Goal: Task Accomplishment & Management: Use online tool/utility

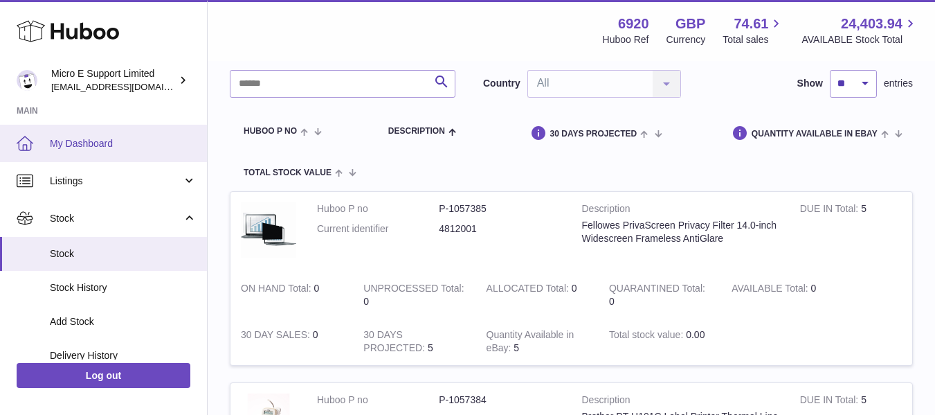
click at [101, 143] on span "My Dashboard" at bounding box center [123, 143] width 147 height 13
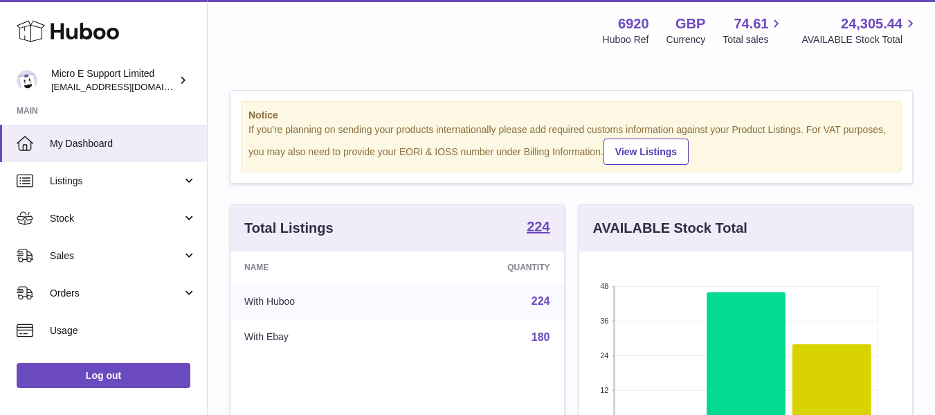
scroll to position [216, 333]
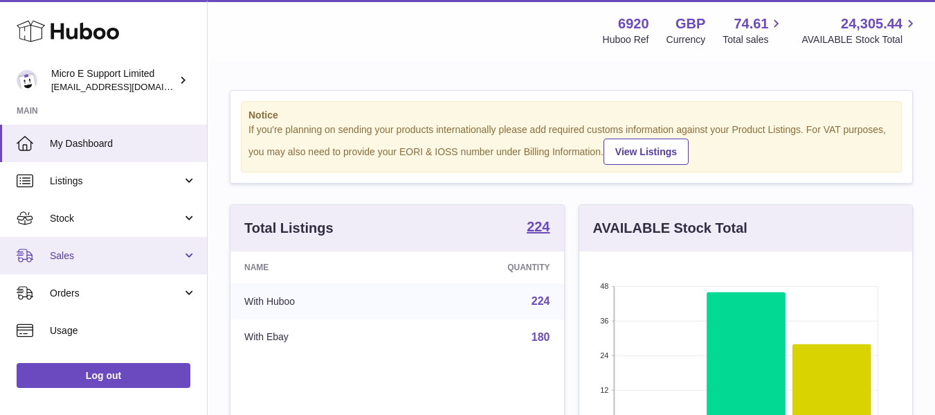
click at [105, 253] on span "Sales" at bounding box center [116, 255] width 132 height 13
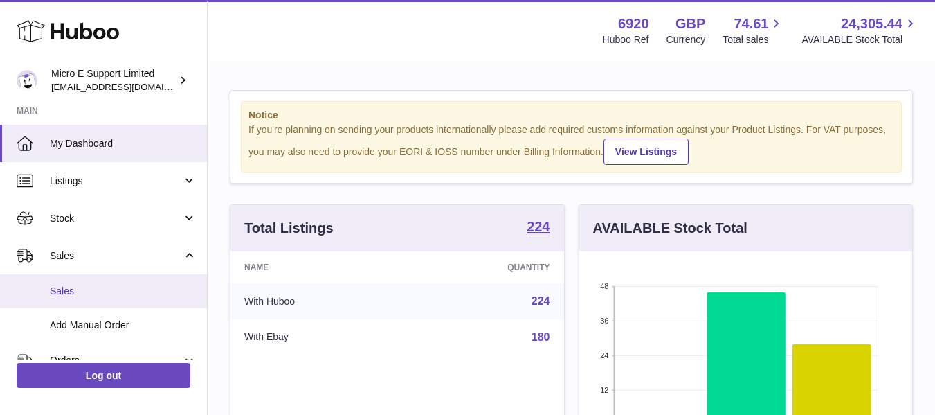
click at [80, 290] on span "Sales" at bounding box center [123, 291] width 147 height 13
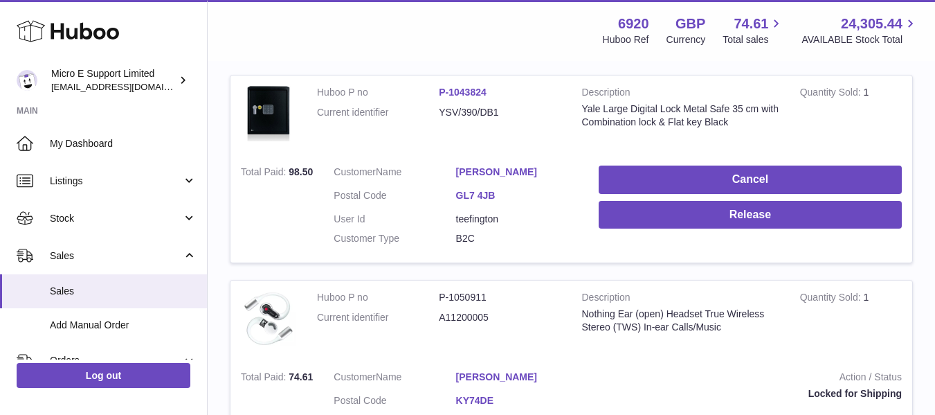
scroll to position [252, 0]
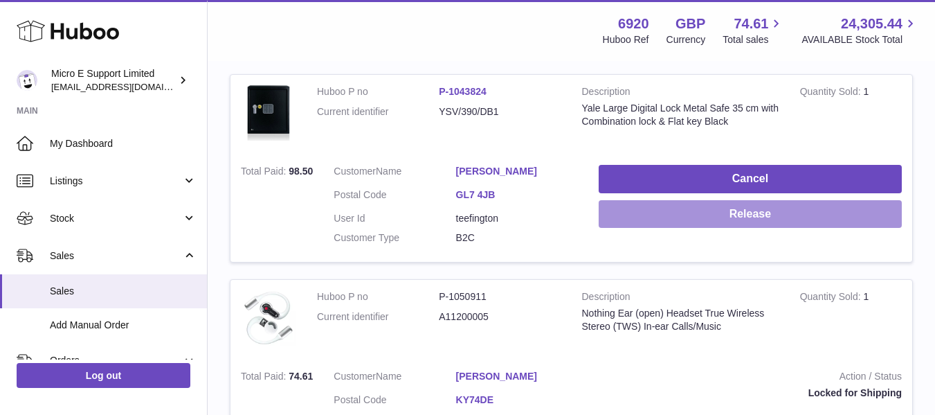
click at [739, 219] on button "Release" at bounding box center [750, 214] width 303 height 28
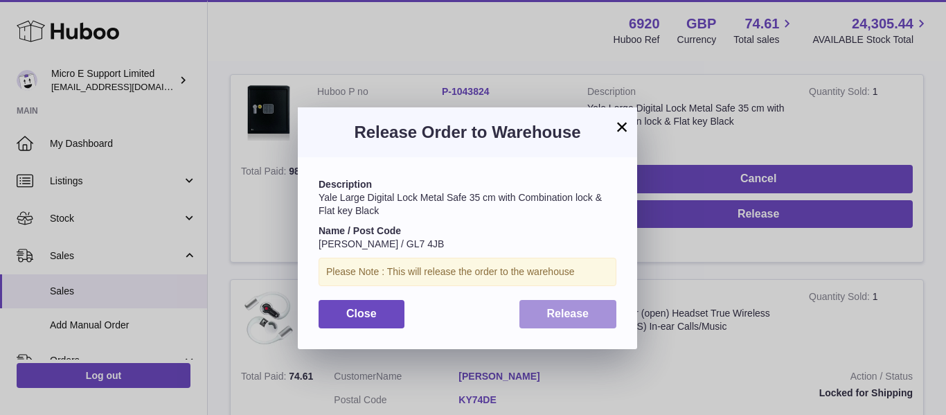
click at [586, 312] on span "Release" at bounding box center [568, 313] width 42 height 12
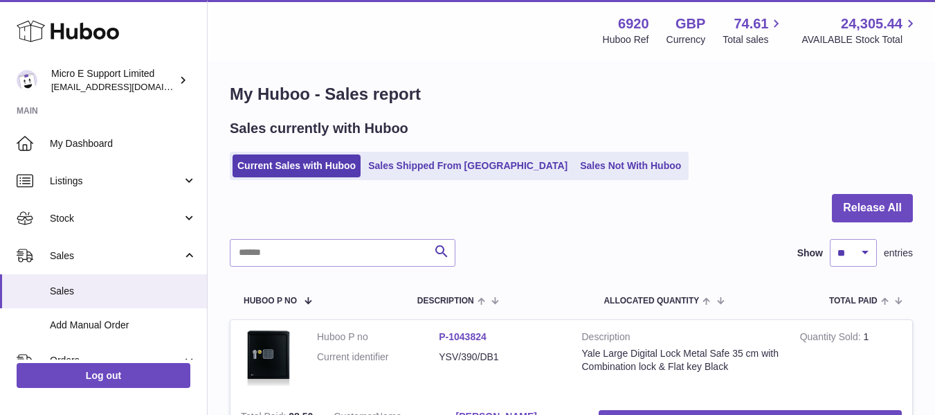
scroll to position [3, 0]
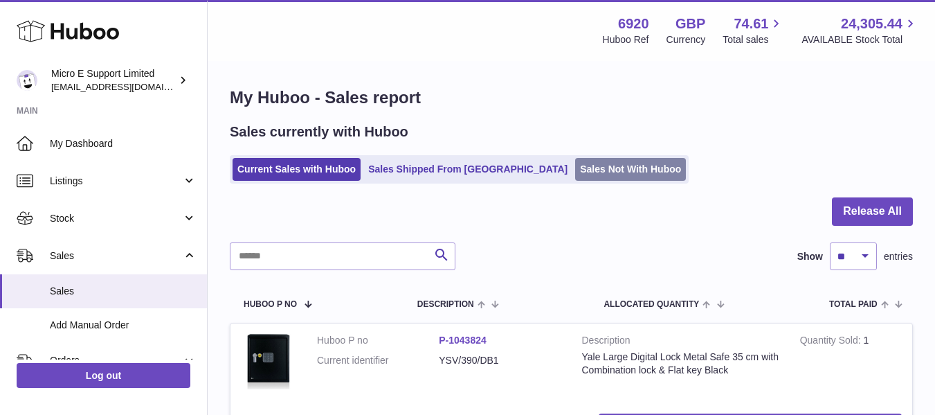
click at [575, 174] on link "Sales Not With Huboo" at bounding box center [630, 169] width 111 height 23
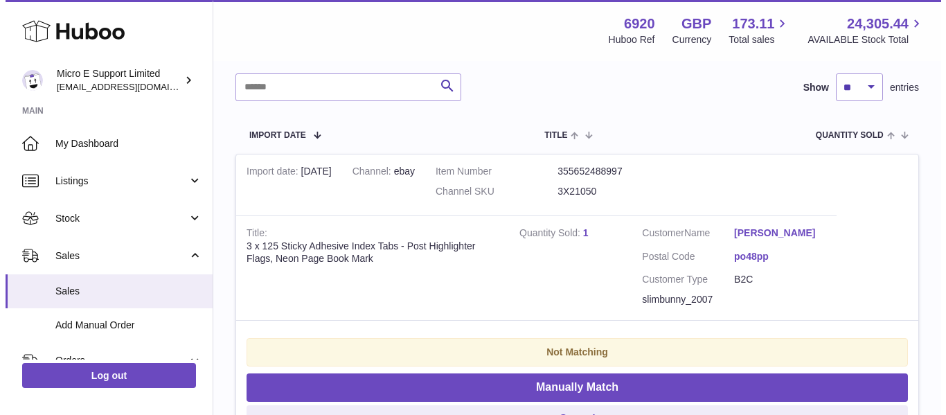
scroll to position [203, 0]
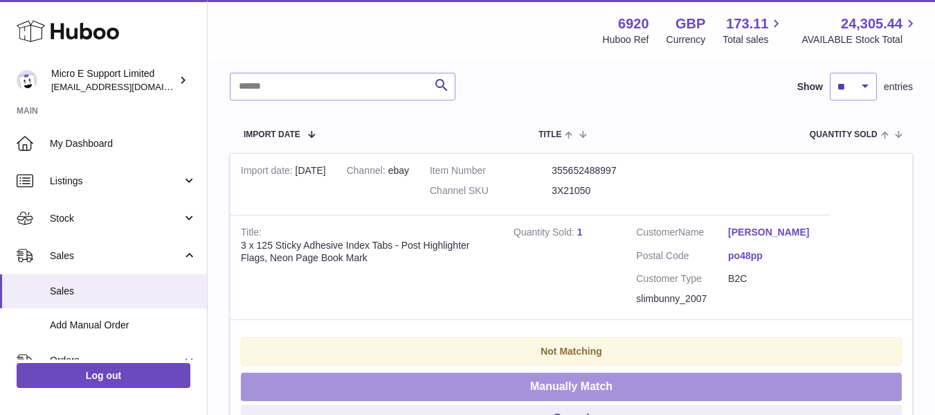
click at [546, 386] on button "Manually Match" at bounding box center [571, 386] width 661 height 28
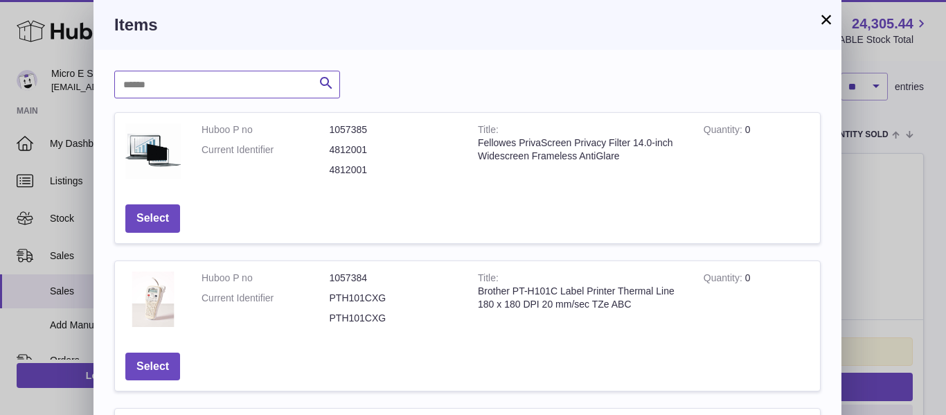
click at [214, 87] on input "text" at bounding box center [227, 85] width 226 height 28
type input "******"
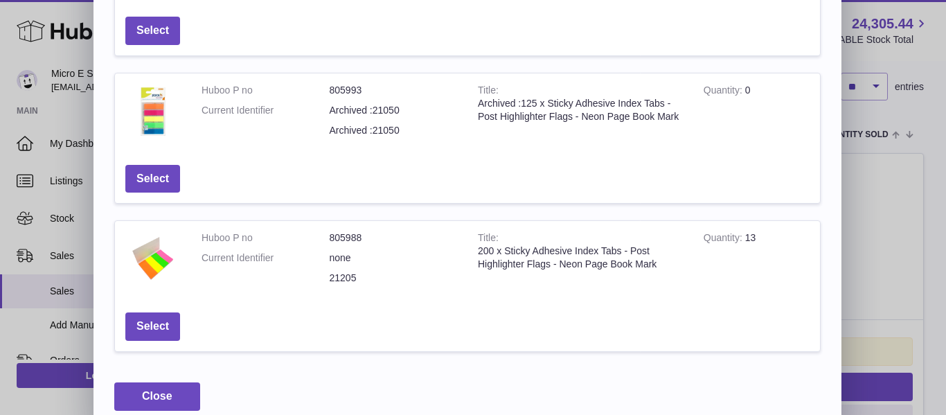
scroll to position [0, 0]
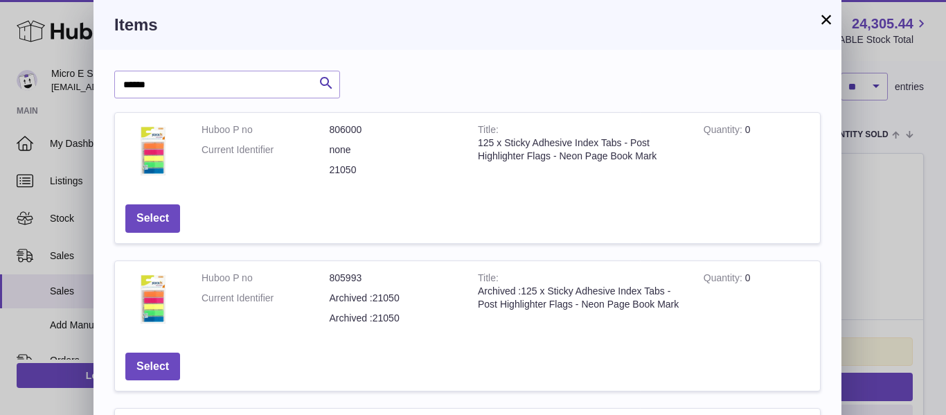
click at [828, 23] on button "×" at bounding box center [826, 19] width 17 height 17
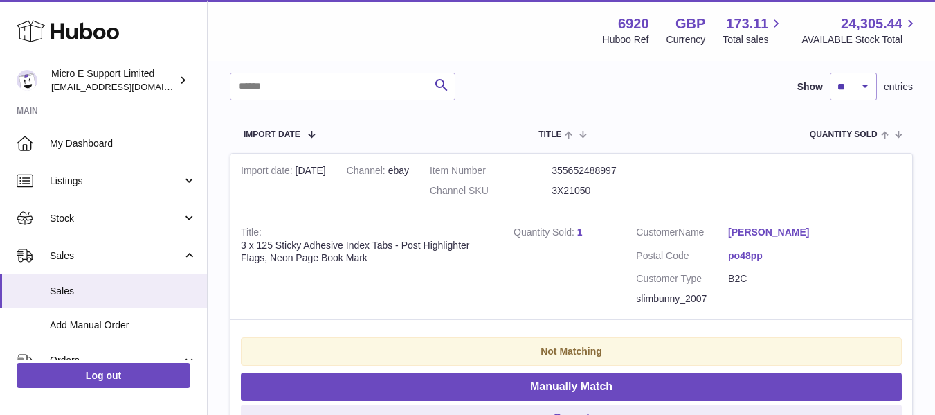
click at [580, 232] on link "1" at bounding box center [580, 231] width 6 height 11
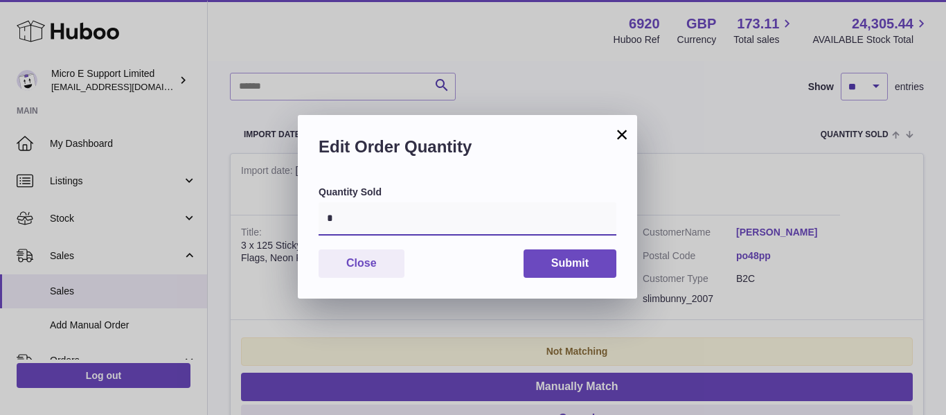
click at [454, 216] on input "*" at bounding box center [467, 218] width 298 height 33
type input "*"
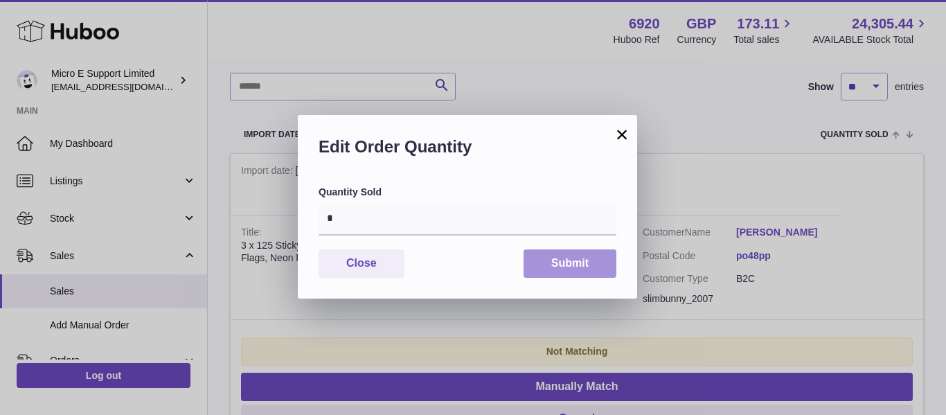
click at [569, 264] on button "Submit" at bounding box center [569, 263] width 93 height 28
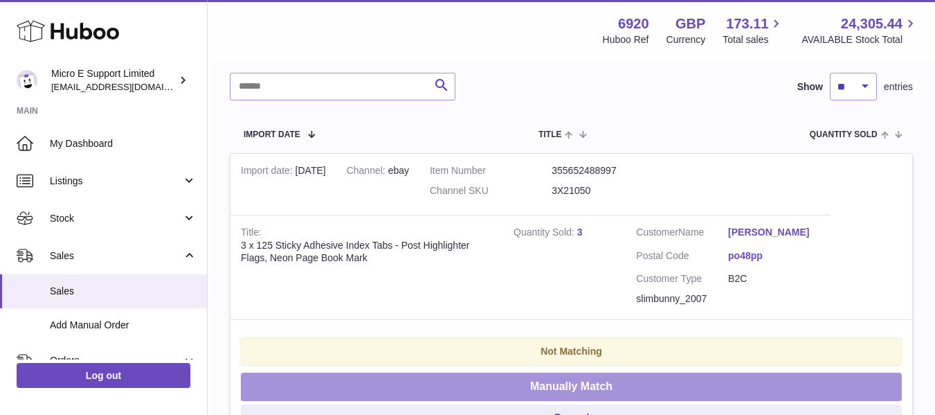
click at [557, 387] on button "Manually Match" at bounding box center [571, 386] width 661 height 28
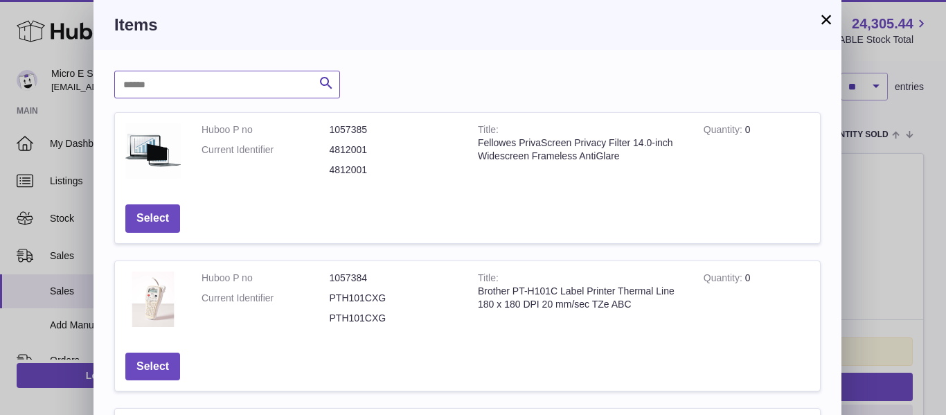
click at [246, 82] on input "text" at bounding box center [227, 85] width 226 height 28
type input "******"
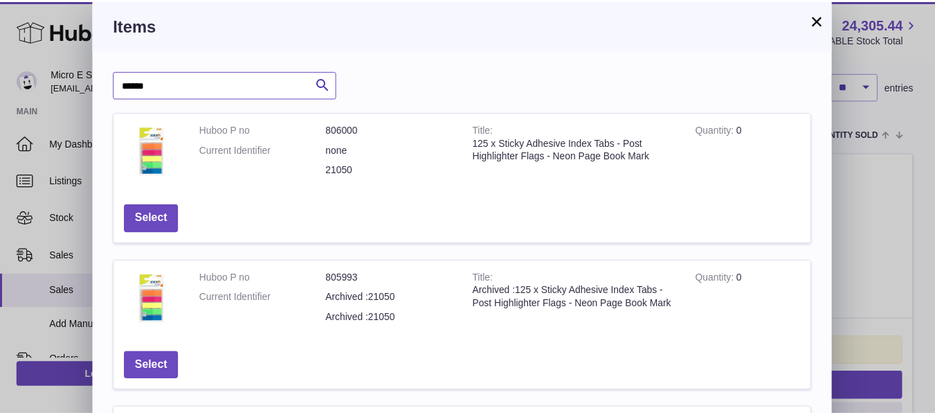
scroll to position [206, 0]
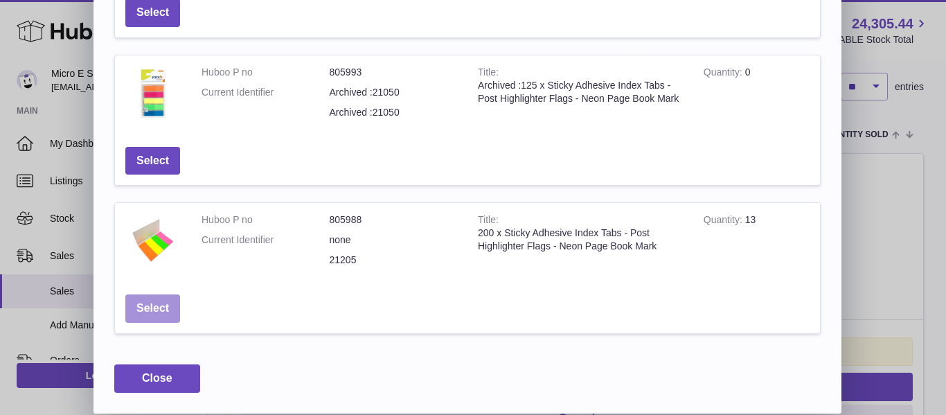
click at [159, 307] on button "Select" at bounding box center [152, 308] width 55 height 28
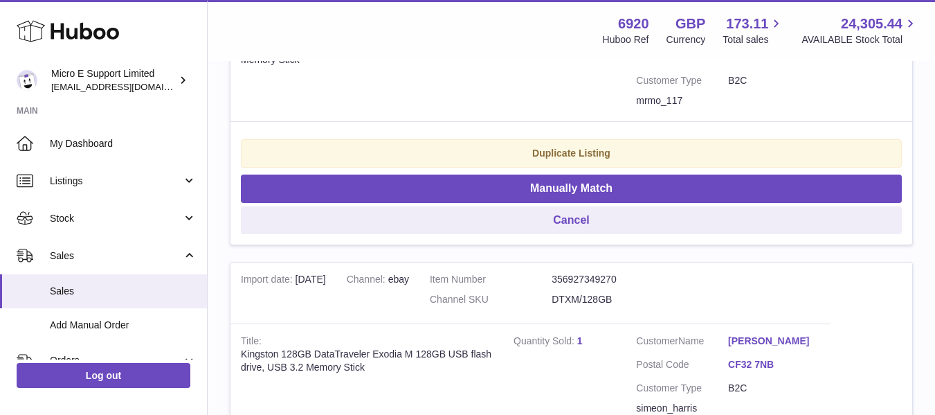
scroll to position [709, 0]
click at [519, 152] on div "Duplicate Listing" at bounding box center [571, 152] width 661 height 28
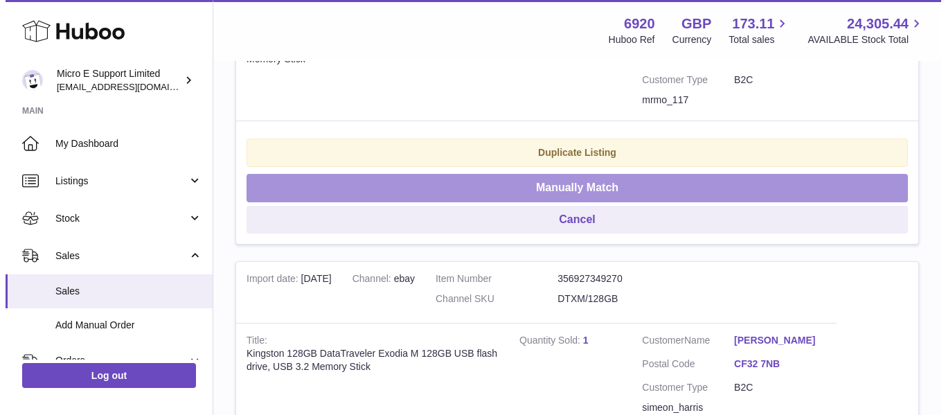
scroll to position [584, 0]
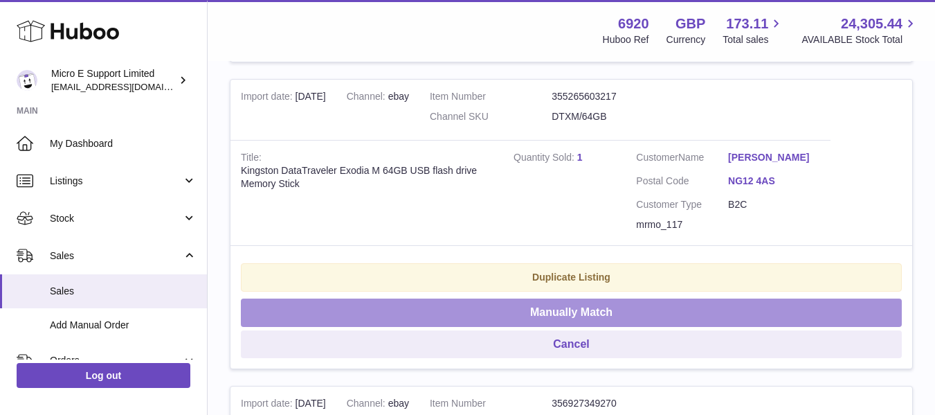
click at [536, 314] on button "Manually Match" at bounding box center [571, 312] width 661 height 28
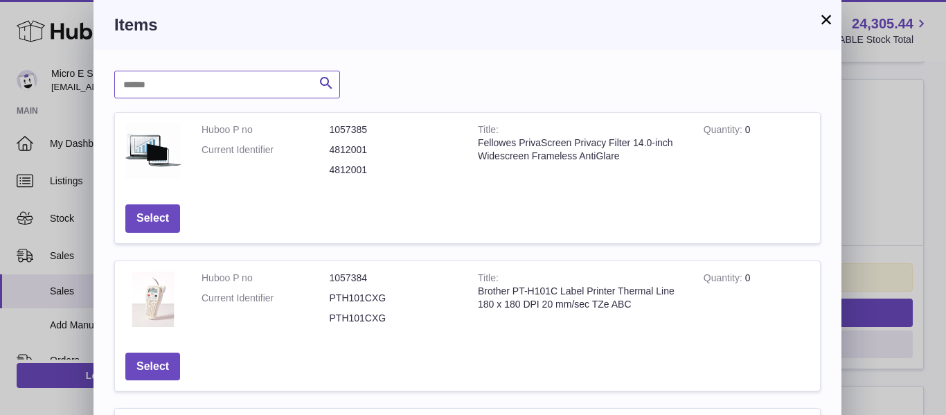
click at [245, 84] on input "text" at bounding box center [227, 85] width 226 height 28
type input "********"
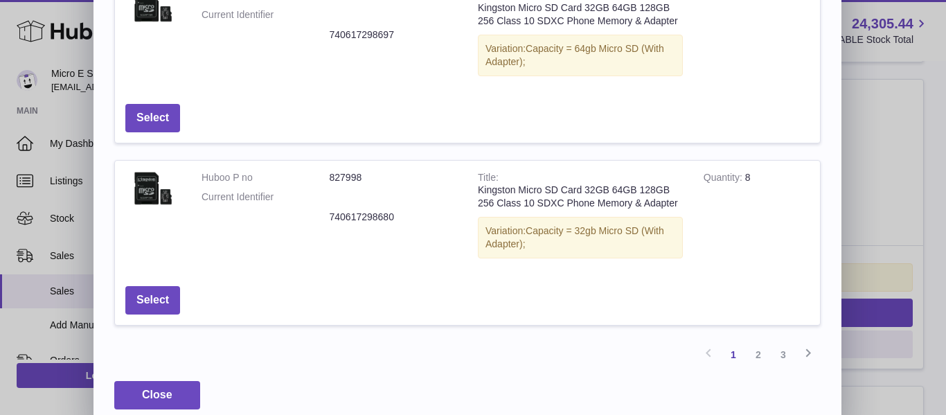
scroll to position [669, 0]
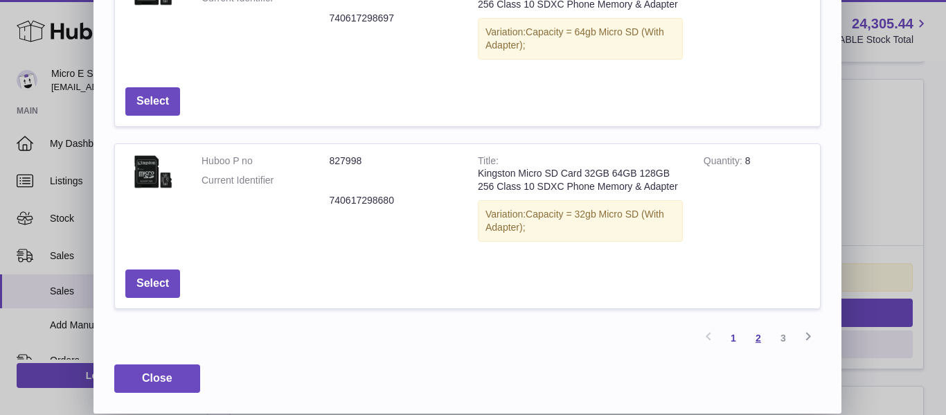
click at [762, 338] on link "2" at bounding box center [758, 337] width 25 height 25
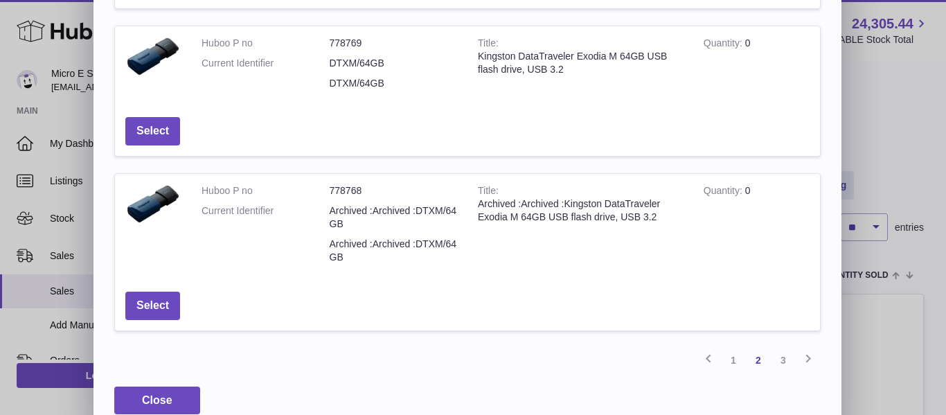
scroll to position [543, 0]
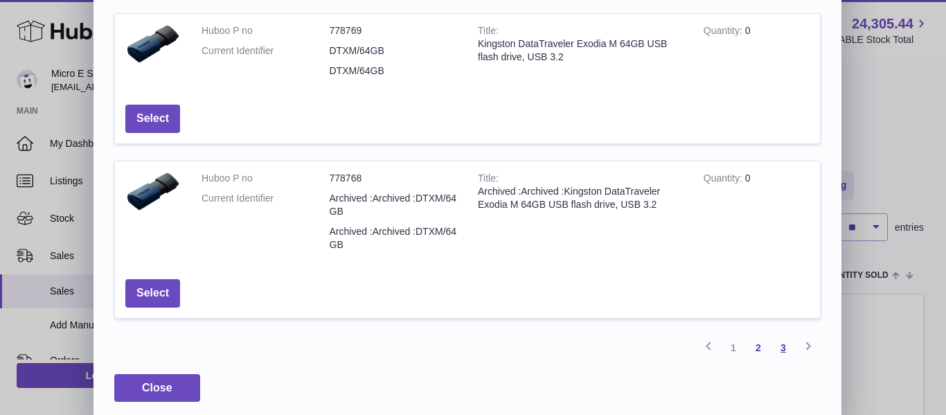
click at [780, 343] on link "3" at bounding box center [783, 347] width 25 height 25
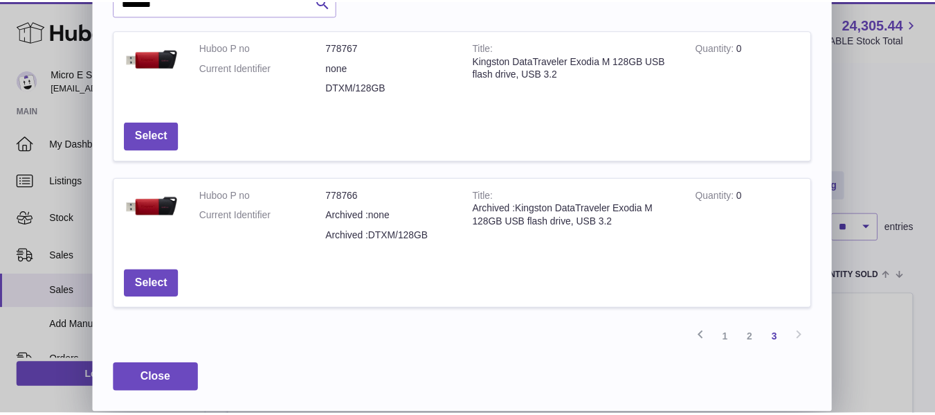
scroll to position [0, 0]
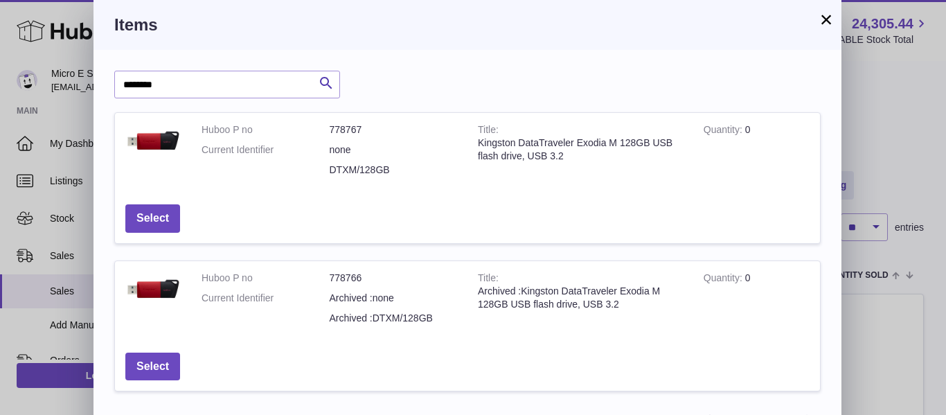
click at [818, 19] on button "×" at bounding box center [826, 19] width 17 height 17
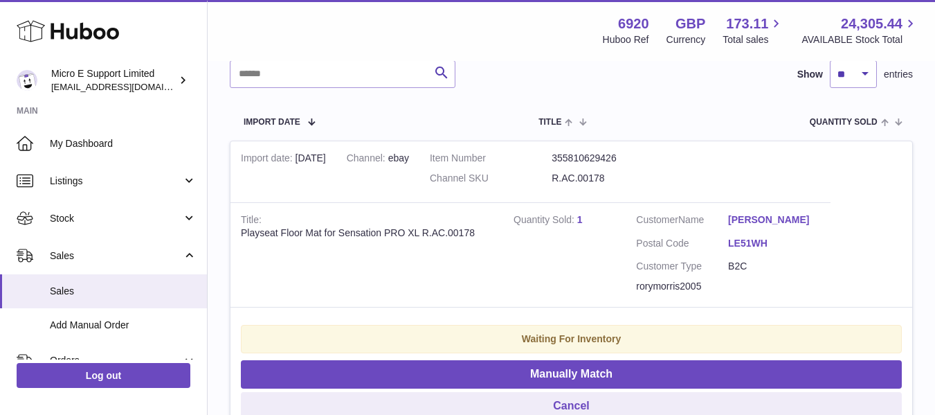
scroll to position [215, 0]
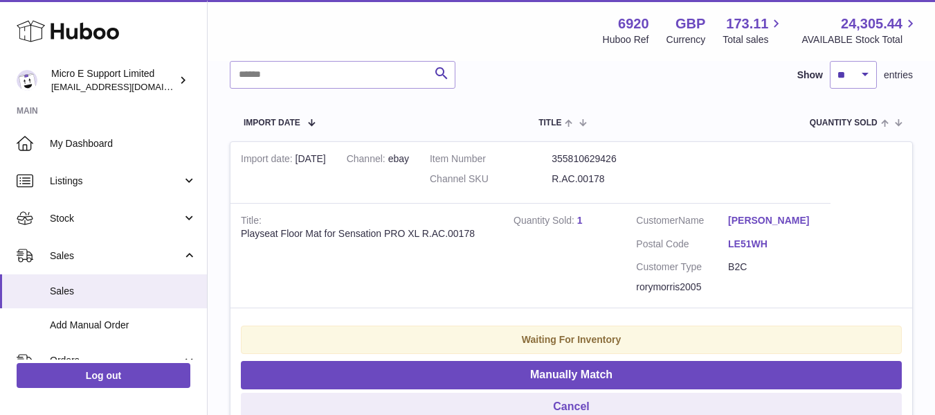
click at [430, 233] on div "Playseat Floor Mat for Sensation PRO XL R.AC.00178" at bounding box center [367, 233] width 252 height 13
drag, startPoint x: 424, startPoint y: 233, endPoint x: 481, endPoint y: 230, distance: 56.8
click at [481, 230] on div "Playseat Floor Mat for Sensation PRO XL R.AC.00178" at bounding box center [367, 233] width 252 height 13
copy div "R.AC.00178"
